Goal: Task Accomplishment & Management: Complete application form

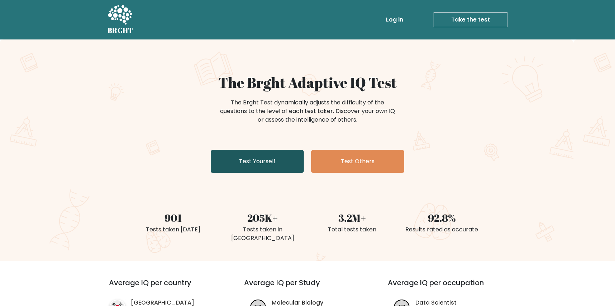
click at [256, 161] on link "Test Yourself" at bounding box center [257, 161] width 93 height 23
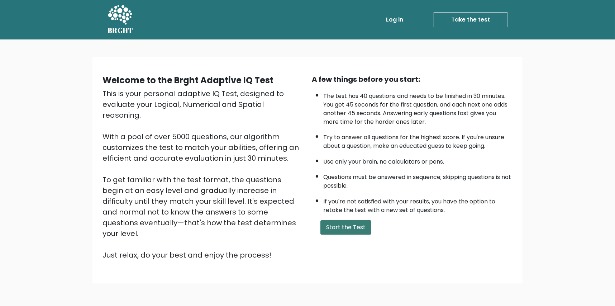
click at [368, 230] on button "Start the Test" at bounding box center [346, 227] width 51 height 14
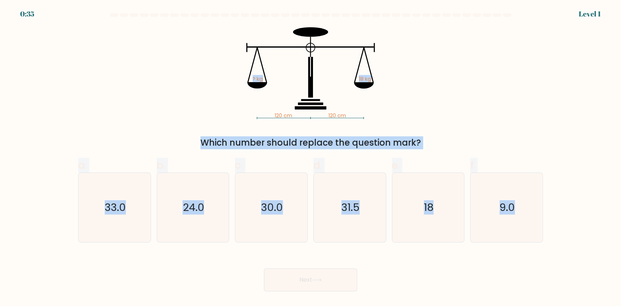
drag, startPoint x: 131, startPoint y: 23, endPoint x: 621, endPoint y: 302, distance: 564.2
click at [621, 302] on html "0:35 Level 1" at bounding box center [310, 153] width 621 height 306
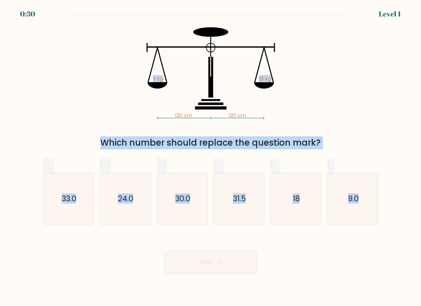
click at [348, 77] on div "120 cm 120 cm ? kg 18 kg Which number should replace the question mark?" at bounding box center [211, 88] width 344 height 122
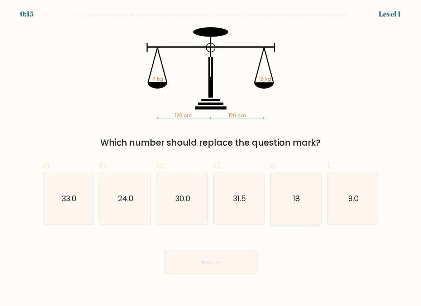
click at [300, 214] on icon "18" at bounding box center [296, 199] width 51 height 51
click at [211, 158] on input "e. 18" at bounding box center [211, 155] width 0 height 5
radio input "true"
click at [228, 256] on button "Next" at bounding box center [210, 262] width 93 height 23
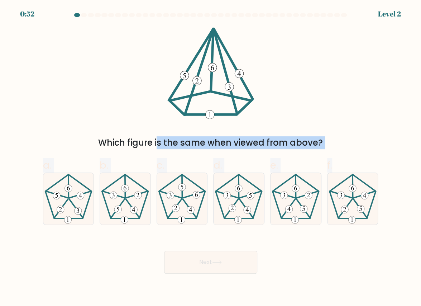
drag, startPoint x: 68, startPoint y: 48, endPoint x: 452, endPoint y: 260, distance: 438.5
click at [421, 260] on html "0:52 Level 2" at bounding box center [210, 153] width 421 height 306
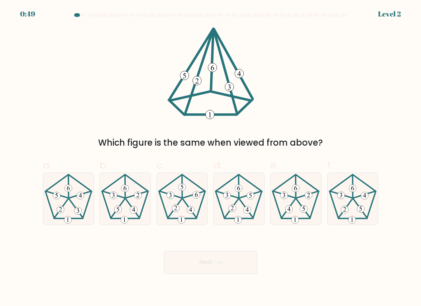
click at [378, 58] on div "Which figure is the same when viewed from above?" at bounding box center [211, 88] width 344 height 122
click at [74, 202] on icon at bounding box center [68, 199] width 51 height 51
click at [211, 158] on input "a." at bounding box center [211, 155] width 0 height 5
radio input "true"
click at [246, 259] on button "Next" at bounding box center [210, 262] width 93 height 23
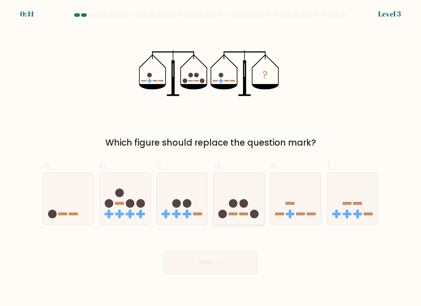
click at [239, 217] on icon at bounding box center [239, 199] width 51 height 42
click at [211, 158] on input "d." at bounding box center [211, 155] width 0 height 5
radio input "true"
click at [232, 262] on button "Next" at bounding box center [210, 262] width 93 height 23
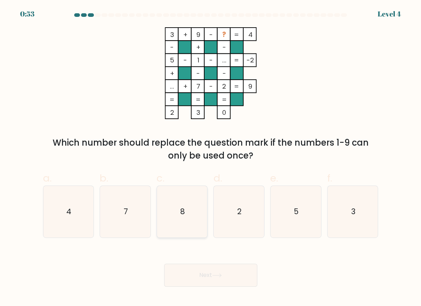
click at [185, 228] on icon "8" at bounding box center [182, 211] width 51 height 51
click at [211, 158] on input "c. 8" at bounding box center [211, 155] width 0 height 5
radio input "true"
click at [244, 285] on button "Next" at bounding box center [210, 275] width 93 height 23
click at [216, 280] on button "Next" at bounding box center [210, 275] width 93 height 23
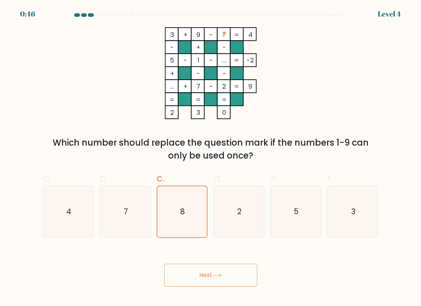
click at [191, 276] on button "Next" at bounding box center [210, 275] width 93 height 23
click at [292, 80] on icon "3 + 9 - ? 4 - + - 5 - 1 - ... -2 + - - ... + 7 - 2 = 9 = = = = 2 3 0 =" at bounding box center [210, 73] width 215 height 92
click at [182, 207] on text "8" at bounding box center [182, 211] width 5 height 10
click at [211, 158] on input "c. 8" at bounding box center [211, 155] width 0 height 5
click at [195, 266] on button "Next" at bounding box center [210, 275] width 93 height 23
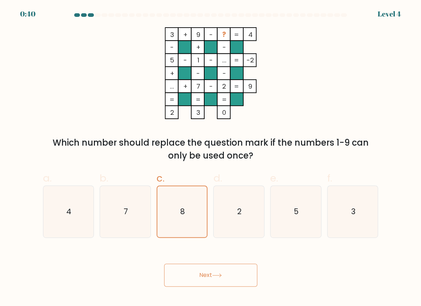
click at [231, 275] on button "Next" at bounding box center [210, 275] width 93 height 23
click at [227, 276] on button "Next" at bounding box center [210, 275] width 93 height 23
click at [232, 226] on icon "2" at bounding box center [239, 211] width 51 height 51
click at [211, 158] on input "d. 2" at bounding box center [211, 155] width 0 height 5
radio input "true"
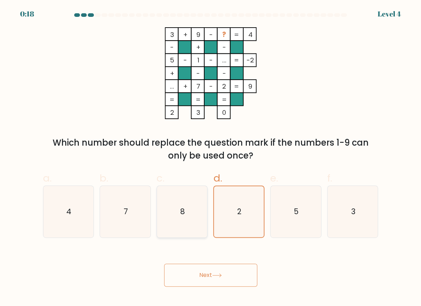
click at [190, 225] on icon "8" at bounding box center [182, 211] width 51 height 51
click at [211, 158] on input "c. 8" at bounding box center [211, 155] width 0 height 5
radio input "true"
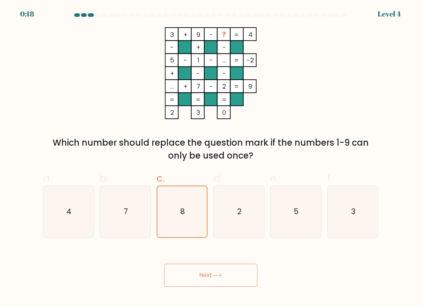
click at [208, 276] on button "Next" at bounding box center [210, 275] width 93 height 23
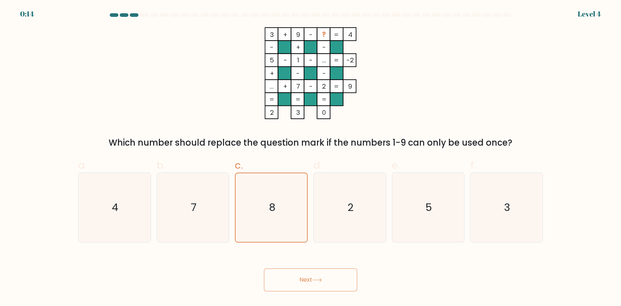
click at [316, 274] on button "Next" at bounding box center [310, 279] width 93 height 23
click at [316, 275] on button "Next" at bounding box center [310, 279] width 93 height 23
click at [311, 90] on tspan "-" at bounding box center [311, 86] width 4 height 9
click at [322, 32] on tspan "?" at bounding box center [324, 34] width 4 height 9
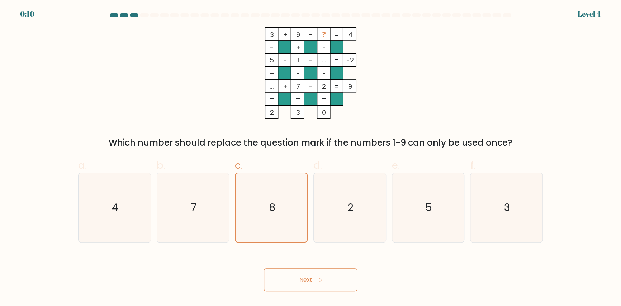
click at [493, 130] on div "3 + 9 - ? 4 - + - 5 - 1 - ... -2 + - - ... + 7 - 2 = 9 = = = = 2 3 0 = Which nu…" at bounding box center [310, 88] width 473 height 122
click at [375, 241] on icon "2" at bounding box center [349, 207] width 69 height 69
click at [311, 158] on input "d. 2" at bounding box center [311, 155] width 0 height 5
radio input "true"
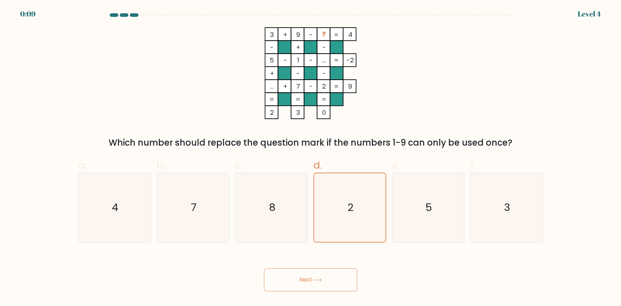
click at [321, 271] on button "Next" at bounding box center [310, 279] width 93 height 23
click at [332, 286] on button "Next" at bounding box center [310, 279] width 93 height 23
click at [281, 209] on icon "8" at bounding box center [271, 207] width 69 height 69
click at [311, 158] on input "c. 8" at bounding box center [311, 155] width 0 height 5
radio input "true"
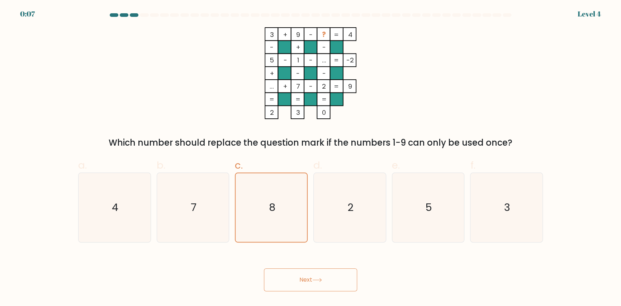
drag, startPoint x: 298, startPoint y: 267, endPoint x: 300, endPoint y: 278, distance: 11.3
click at [298, 269] on div "Next" at bounding box center [310, 271] width 473 height 40
click at [301, 284] on button "Next" at bounding box center [310, 279] width 93 height 23
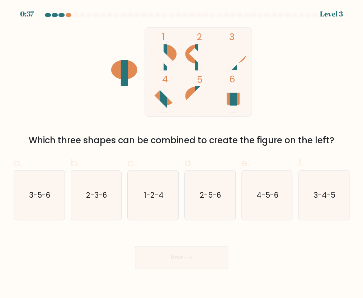
click at [62, 14] on div at bounding box center [61, 15] width 6 height 4
click at [58, 14] on div at bounding box center [61, 15] width 6 height 4
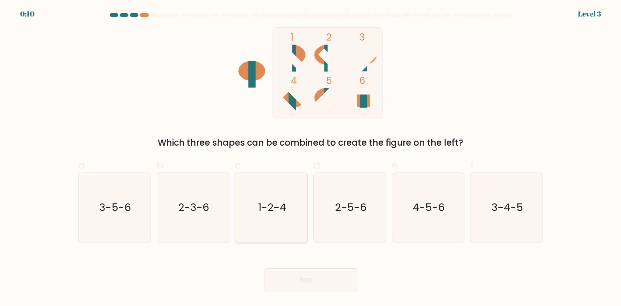
click at [279, 209] on text "1-2-4" at bounding box center [272, 207] width 28 height 14
click at [311, 158] on input "c. 1-2-4" at bounding box center [311, 155] width 0 height 5
radio input "true"
click at [312, 273] on button "Next" at bounding box center [310, 279] width 93 height 23
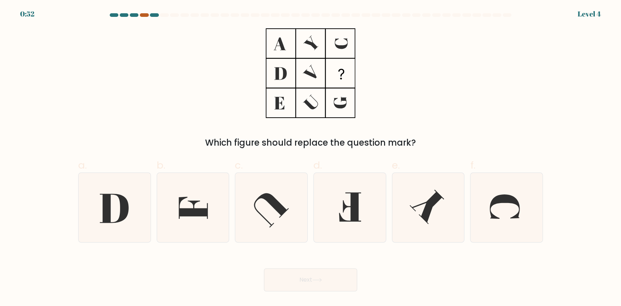
click at [145, 14] on div at bounding box center [144, 15] width 9 height 4
click at [133, 15] on div at bounding box center [134, 15] width 9 height 4
click at [151, 14] on div at bounding box center [154, 15] width 9 height 4
click at [143, 15] on div at bounding box center [144, 15] width 9 height 4
click at [192, 218] on icon at bounding box center [192, 207] width 69 height 69
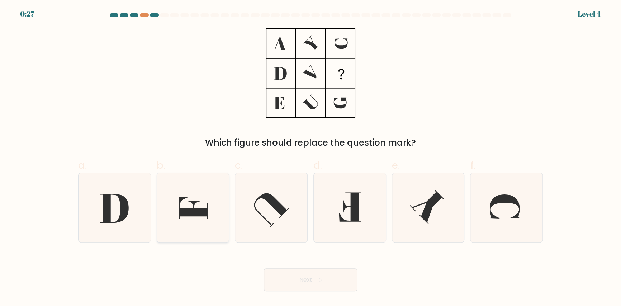
click at [311, 158] on input "b." at bounding box center [311, 155] width 0 height 5
radio input "true"
click at [322, 282] on icon at bounding box center [317, 280] width 10 height 4
click at [332, 284] on button "Next" at bounding box center [310, 279] width 93 height 23
